Goal: Understand process/instructions: Learn about a topic

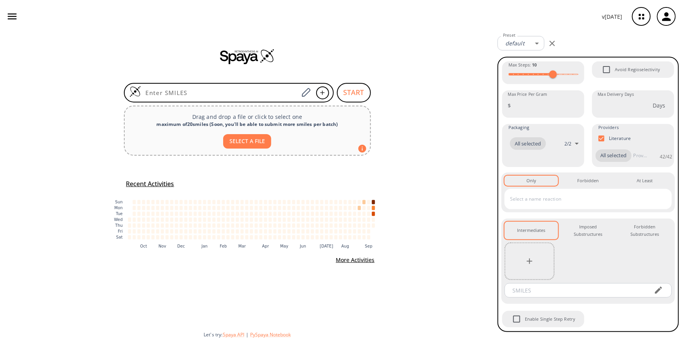
click at [16, 16] on icon "button" at bounding box center [12, 17] width 9 height 6
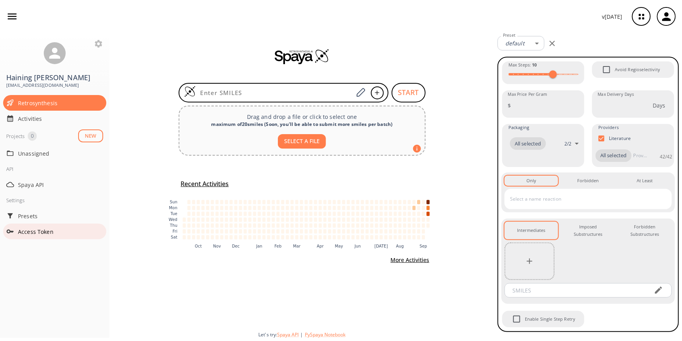
click at [45, 224] on div "Access Token" at bounding box center [54, 232] width 103 height 16
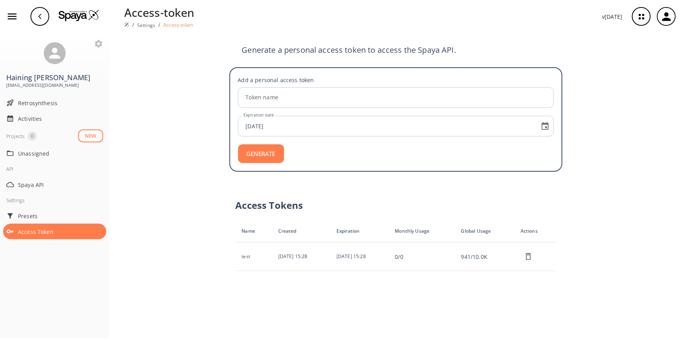
click at [45, 224] on div "Access Token" at bounding box center [54, 232] width 103 height 16
click at [33, 181] on span "Spaya API" at bounding box center [60, 185] width 85 height 8
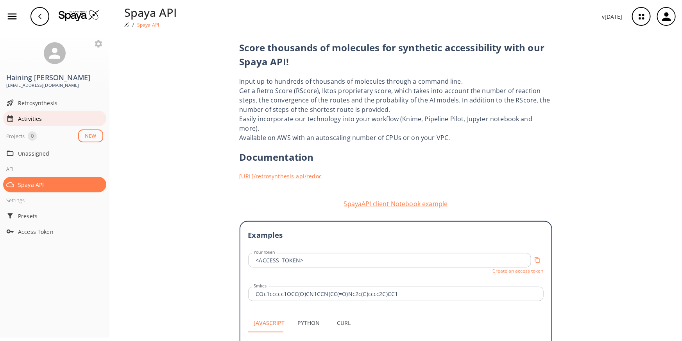
click at [43, 115] on div "Activities" at bounding box center [54, 119] width 103 height 16
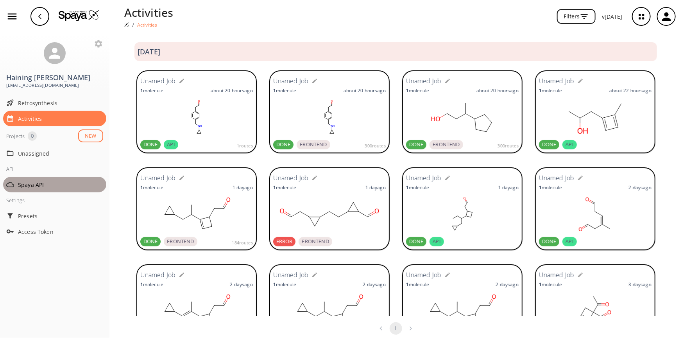
click at [39, 181] on span "Spaya API" at bounding box center [60, 185] width 85 height 8
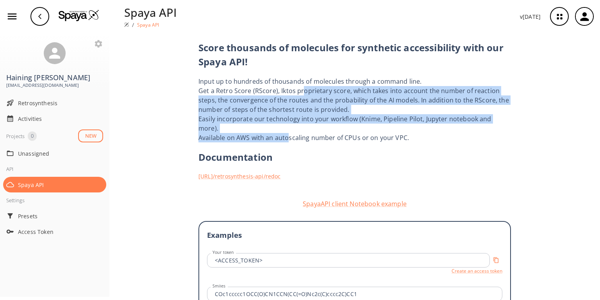
drag, startPoint x: 254, startPoint y: 55, endPoint x: 247, endPoint y: 73, distance: 19.5
click at [247, 73] on div "Score thousands of molecules for synthetic accessibility with our Spaya API! In…" at bounding box center [355, 273] width 313 height 480
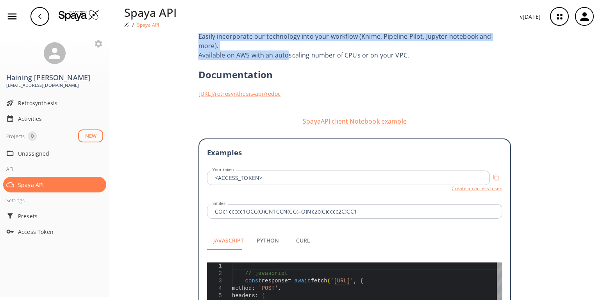
scroll to position [106, 0]
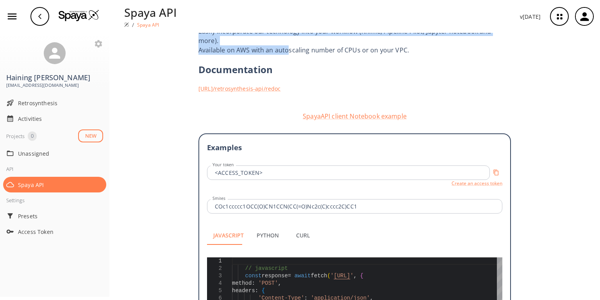
scroll to position [64, 0]
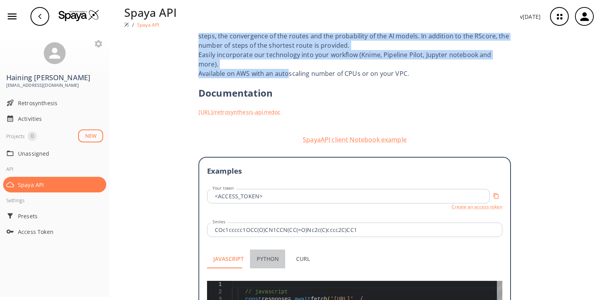
click at [256, 249] on button "Python" at bounding box center [267, 258] width 35 height 19
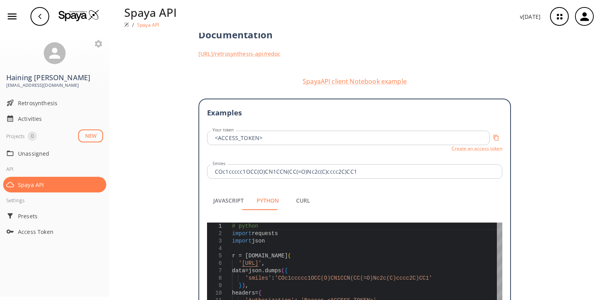
scroll to position [127, 0]
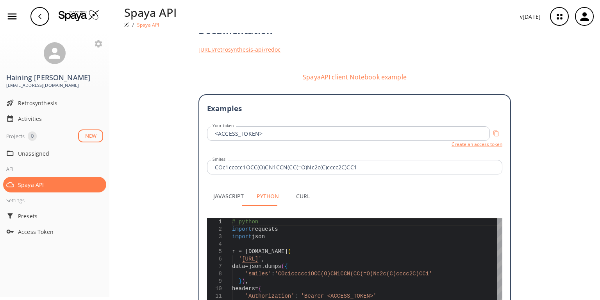
click at [295, 187] on button "Curl" at bounding box center [302, 196] width 35 height 19
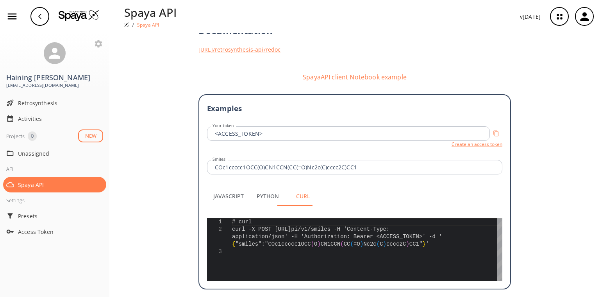
scroll to position [13, 0]
